Goal: Task Accomplishment & Management: Manage account settings

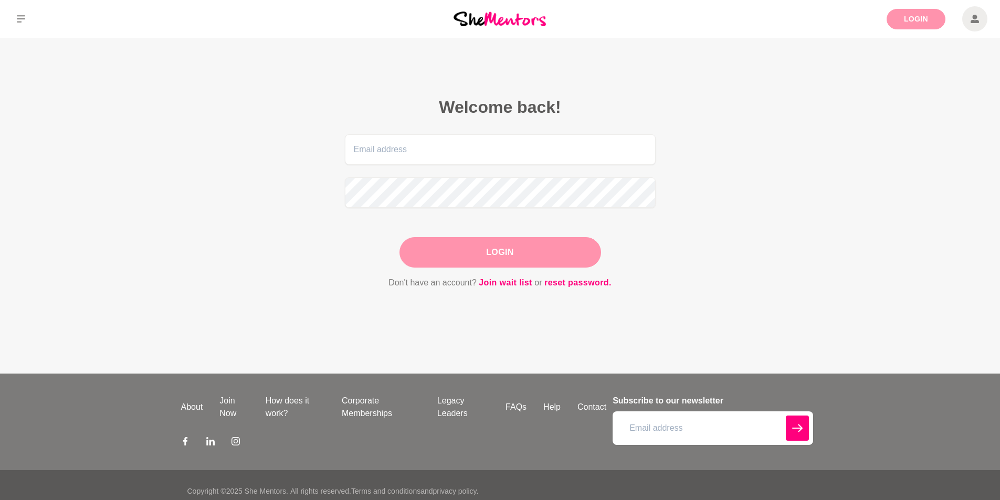
click at [913, 13] on link "Login" at bounding box center [916, 19] width 59 height 20
drag, startPoint x: 476, startPoint y: 151, endPoint x: 477, endPoint y: 157, distance: 5.8
click at [476, 151] on input "email" at bounding box center [500, 149] width 311 height 30
type input "[PERSON_NAME][EMAIL_ADDRESS][DOMAIN_NAME]"
click at [479, 249] on button "Login" at bounding box center [500, 252] width 202 height 30
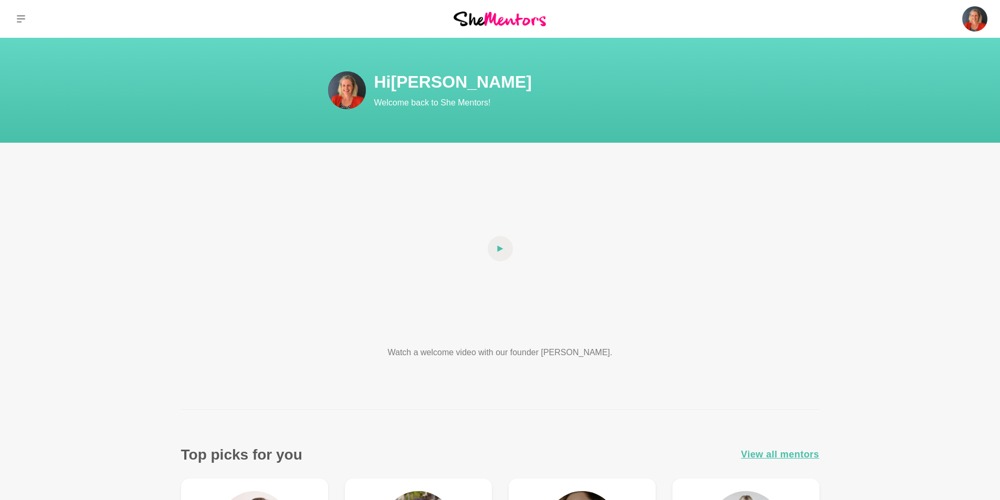
click at [353, 91] on img at bounding box center [347, 90] width 38 height 38
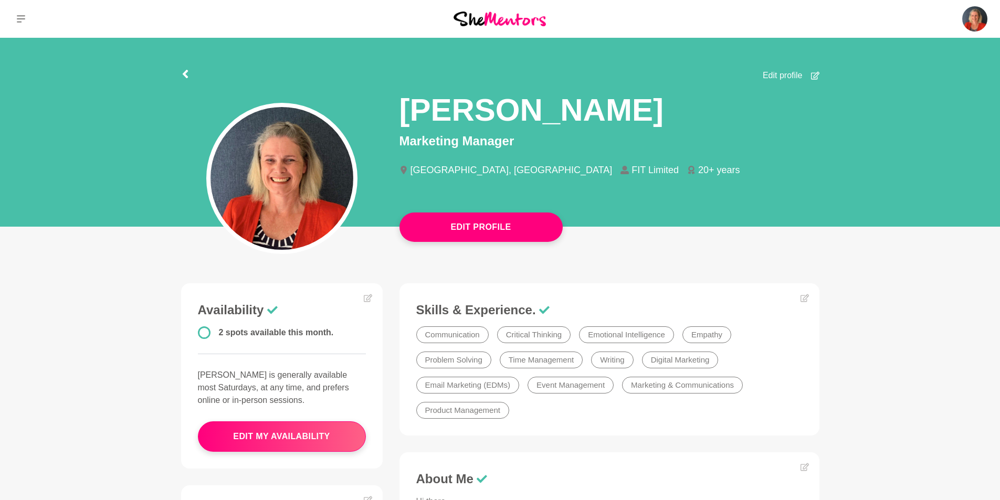
click at [785, 77] on span "Edit profile" at bounding box center [783, 75] width 40 height 13
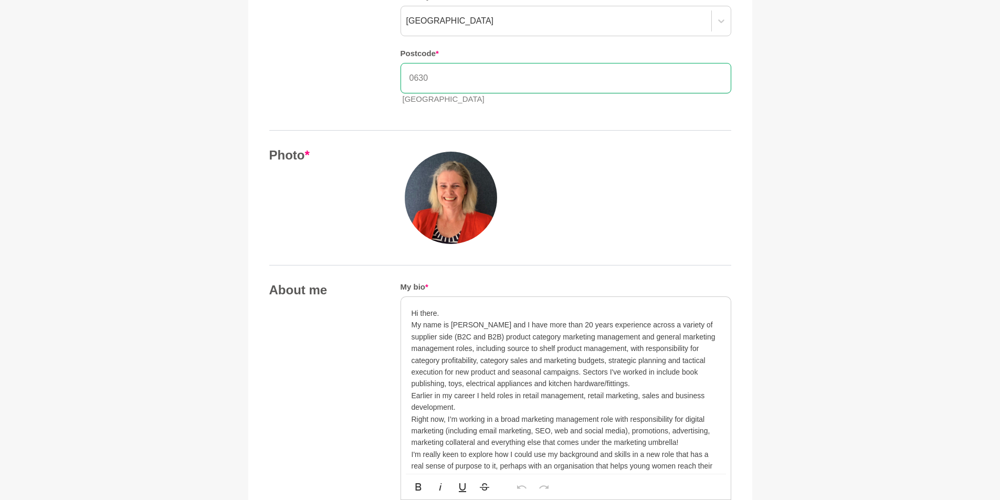
scroll to position [315, 0]
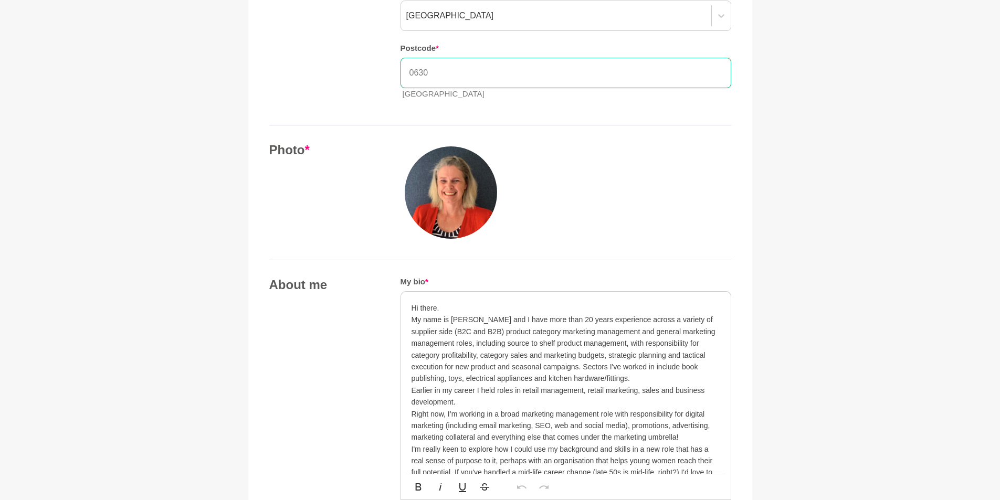
click at [458, 204] on img at bounding box center [451, 192] width 92 height 92
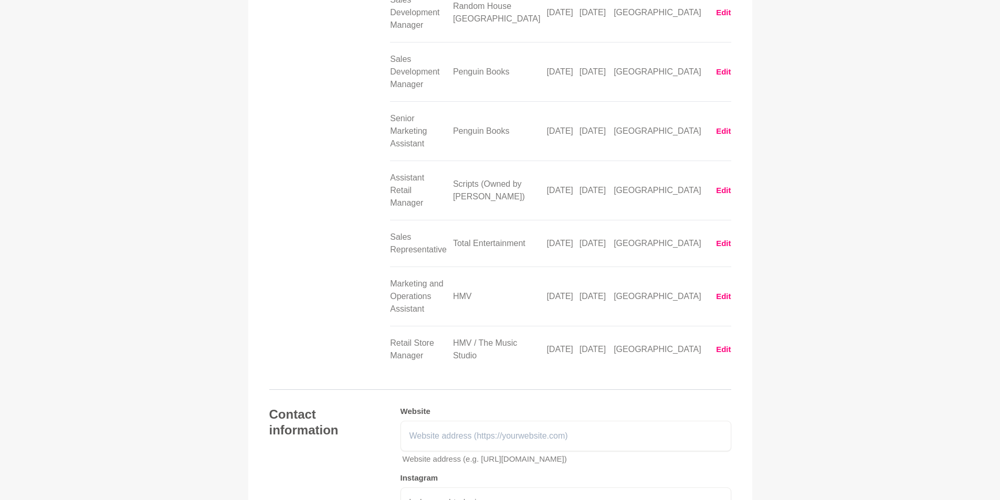
scroll to position [2344, 0]
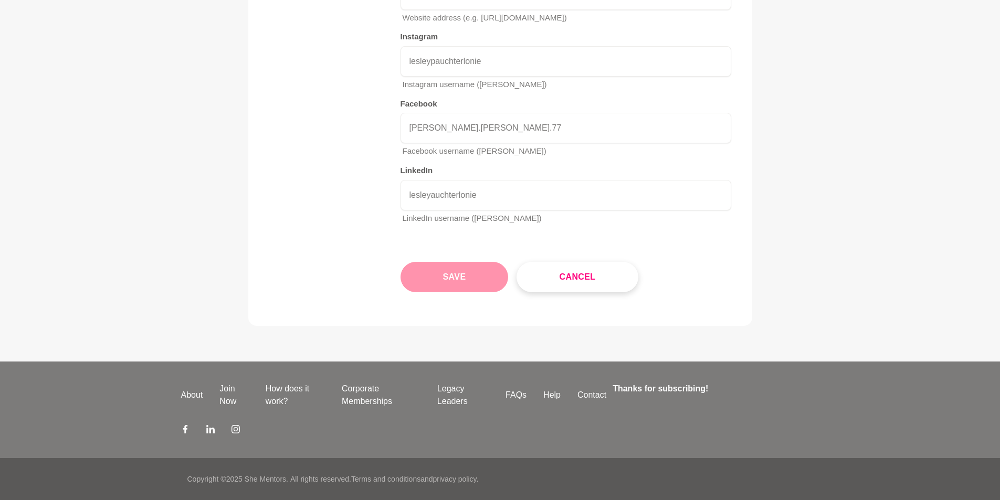
click at [467, 282] on button "Save" at bounding box center [455, 277] width 108 height 30
